Goal: Transaction & Acquisition: Subscribe to service/newsletter

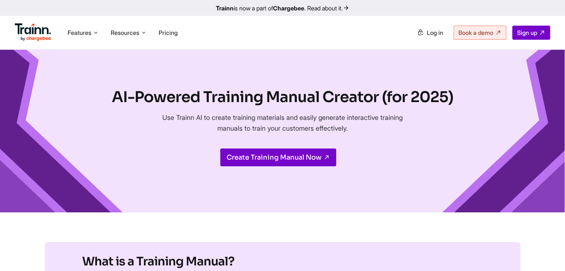
click at [256, 157] on link "Create Training Manual Now" at bounding box center [278, 158] width 116 height 18
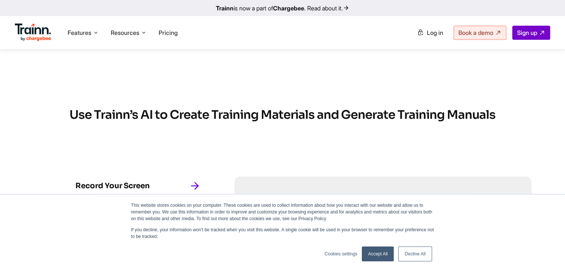
scroll to position [520, 0]
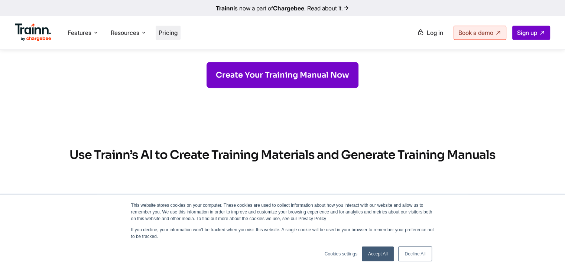
click at [165, 33] on span "Pricing" at bounding box center [168, 32] width 19 height 7
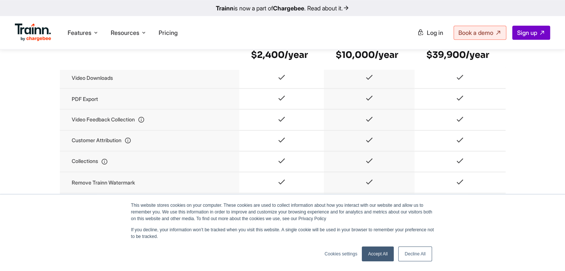
scroll to position [780, 0]
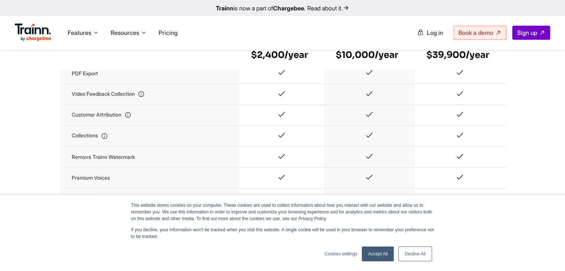
click at [377, 256] on link "Accept All" at bounding box center [378, 254] width 32 height 15
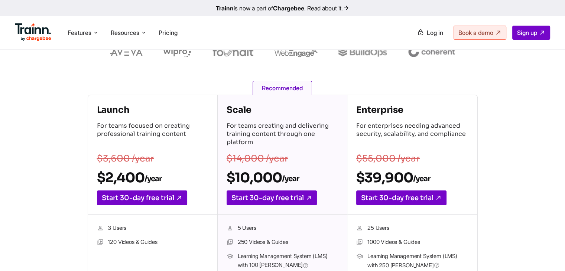
scroll to position [0, 0]
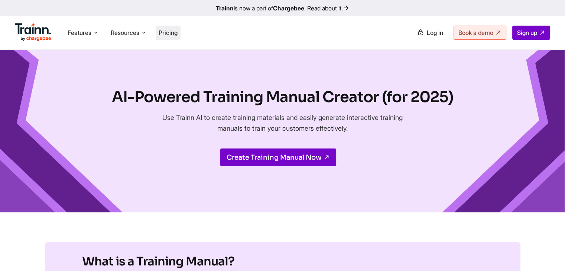
click at [176, 35] on span "Pricing" at bounding box center [168, 32] width 19 height 7
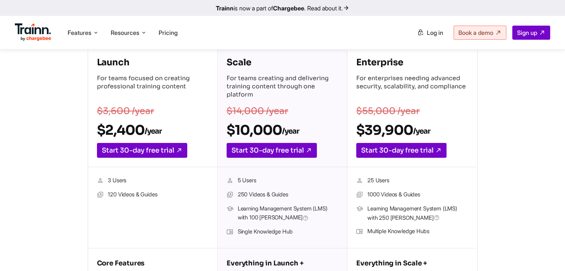
scroll to position [111, 0]
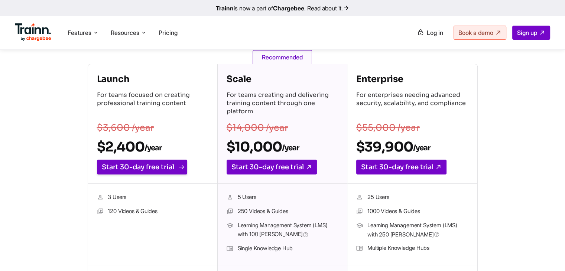
click at [159, 168] on link "Start 30-day free trial" at bounding box center [142, 167] width 90 height 15
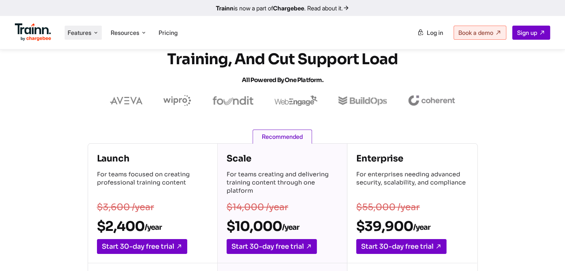
scroll to position [74, 0]
